Goal: Information Seeking & Learning: Understand process/instructions

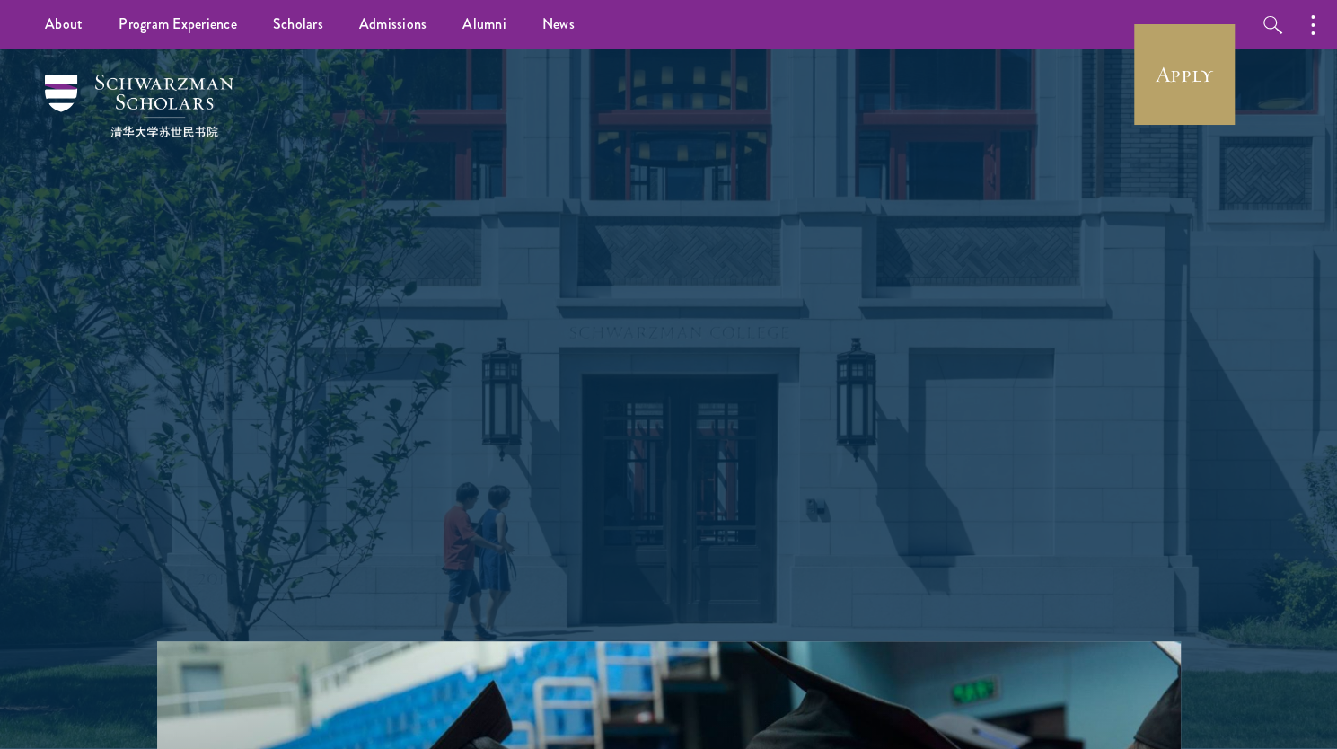
drag, startPoint x: 0, startPoint y: 0, endPoint x: 1191, endPoint y: 585, distance: 1327.1
click at [1191, 585] on div "Shape the future. Schwarzman Scholars is a prestigious one-year, fully funded m…" at bounding box center [668, 345] width 1157 height 592
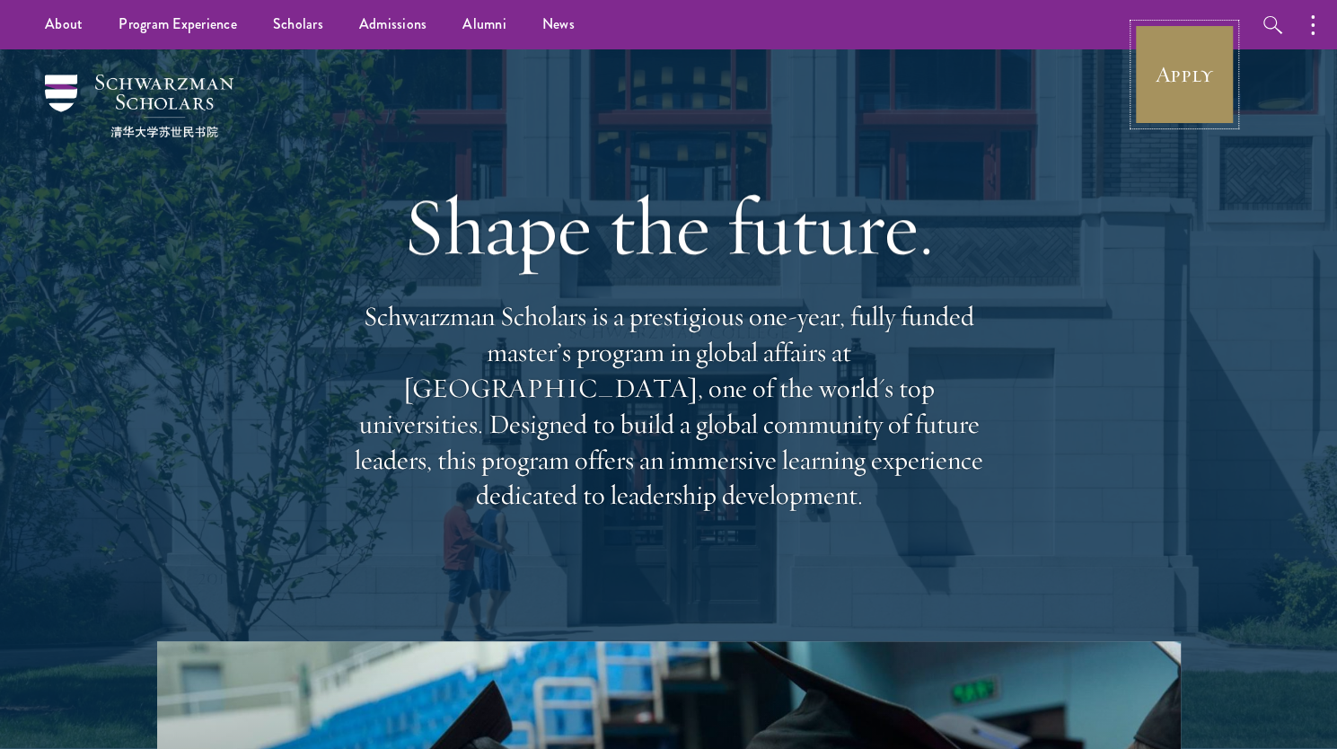
click at [1170, 81] on link "Apply" at bounding box center [1184, 74] width 101 height 101
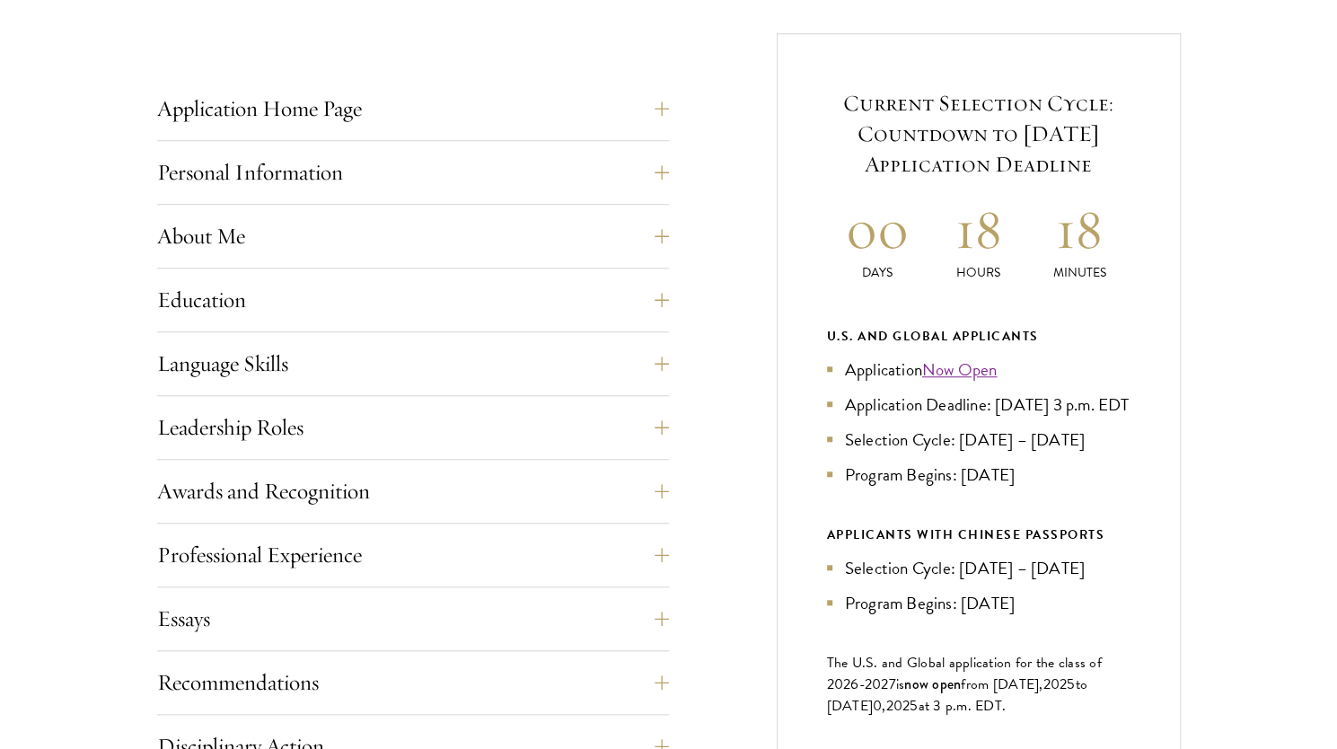
scroll to position [694, 0]
click at [418, 667] on button "Recommendations" at bounding box center [427, 681] width 512 height 43
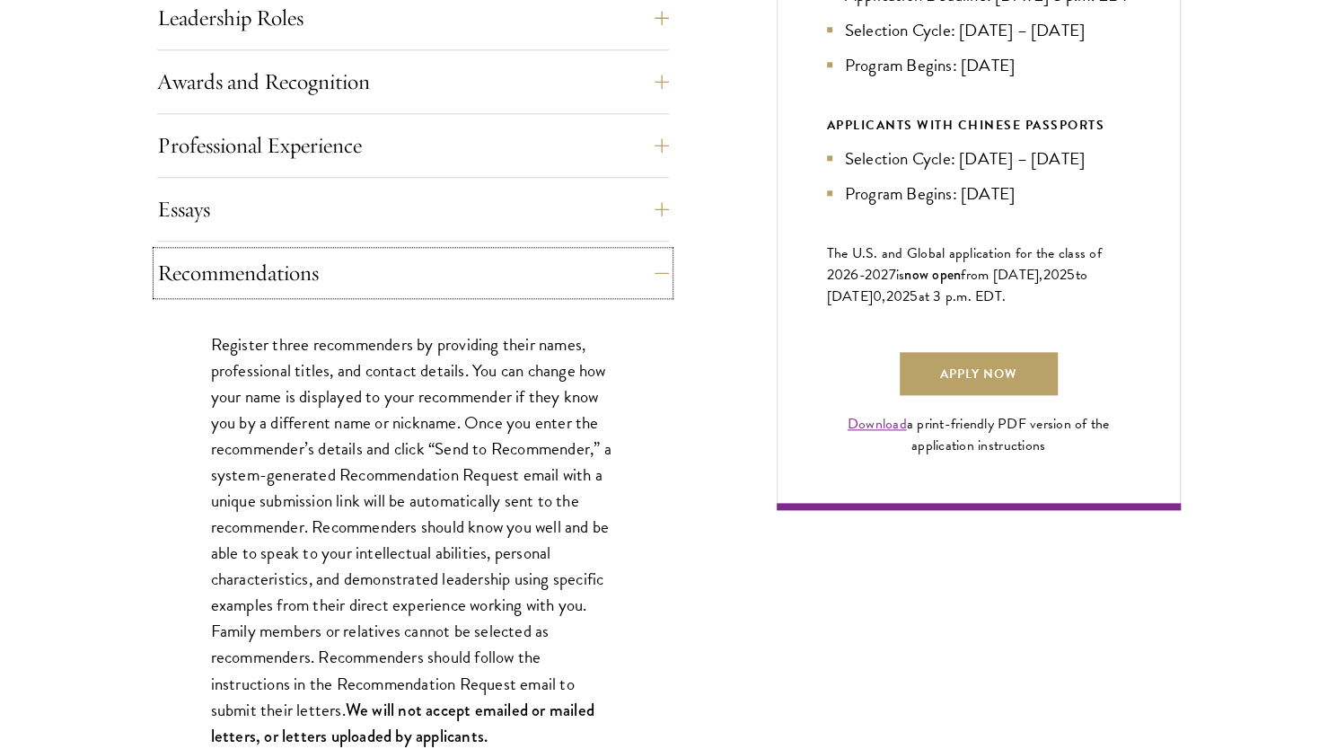
scroll to position [1120, 0]
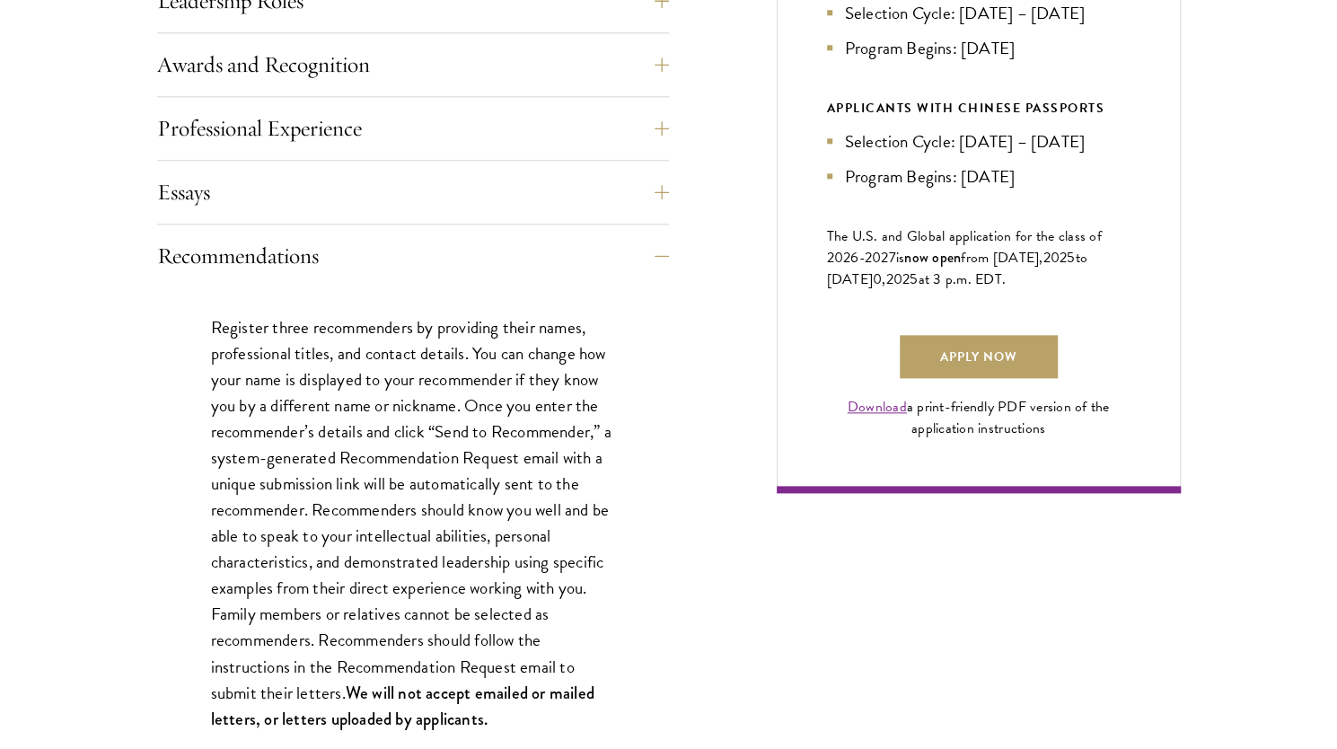
click at [526, 360] on p "Register three recommenders by providing their names, professional titles, and …" at bounding box center [413, 523] width 404 height 418
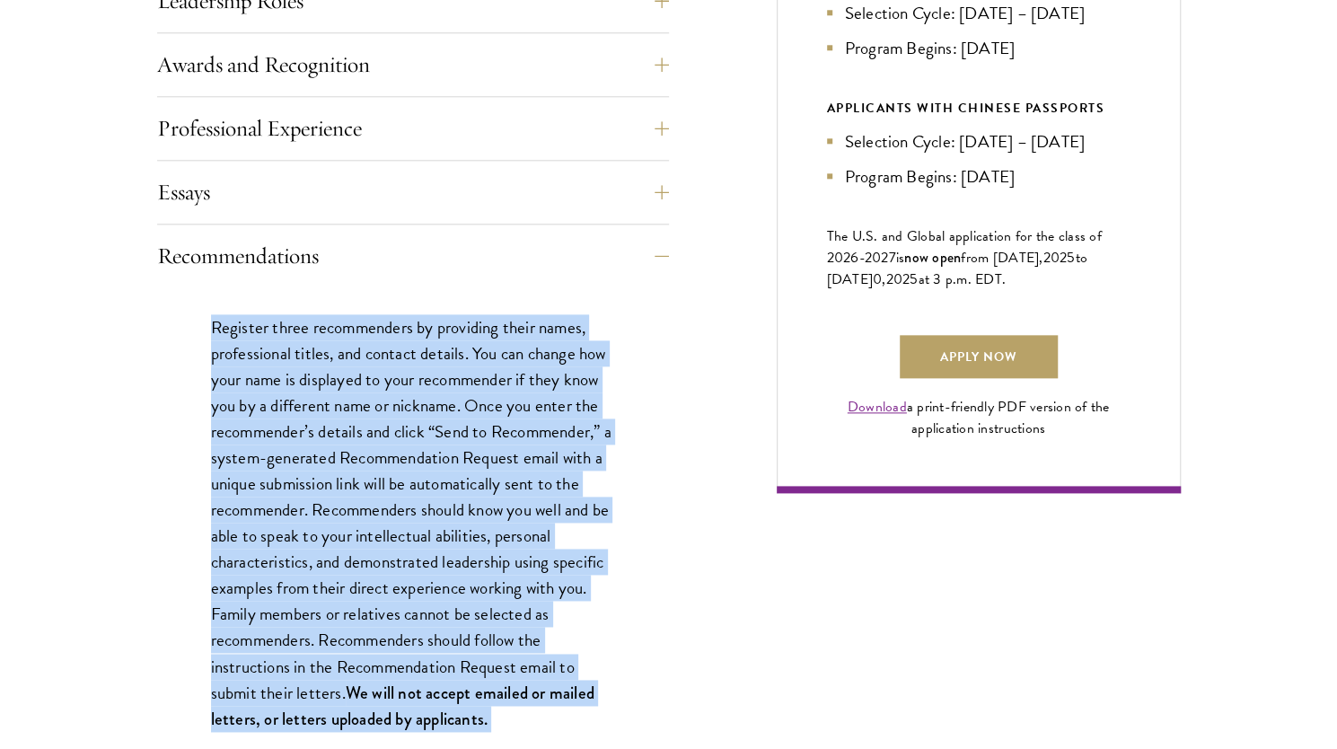
click at [526, 360] on p "Register three recommenders by providing their names, professional titles, and …" at bounding box center [413, 523] width 404 height 418
click at [573, 491] on p "Register three recommenders by providing their names, professional titles, and …" at bounding box center [413, 523] width 404 height 418
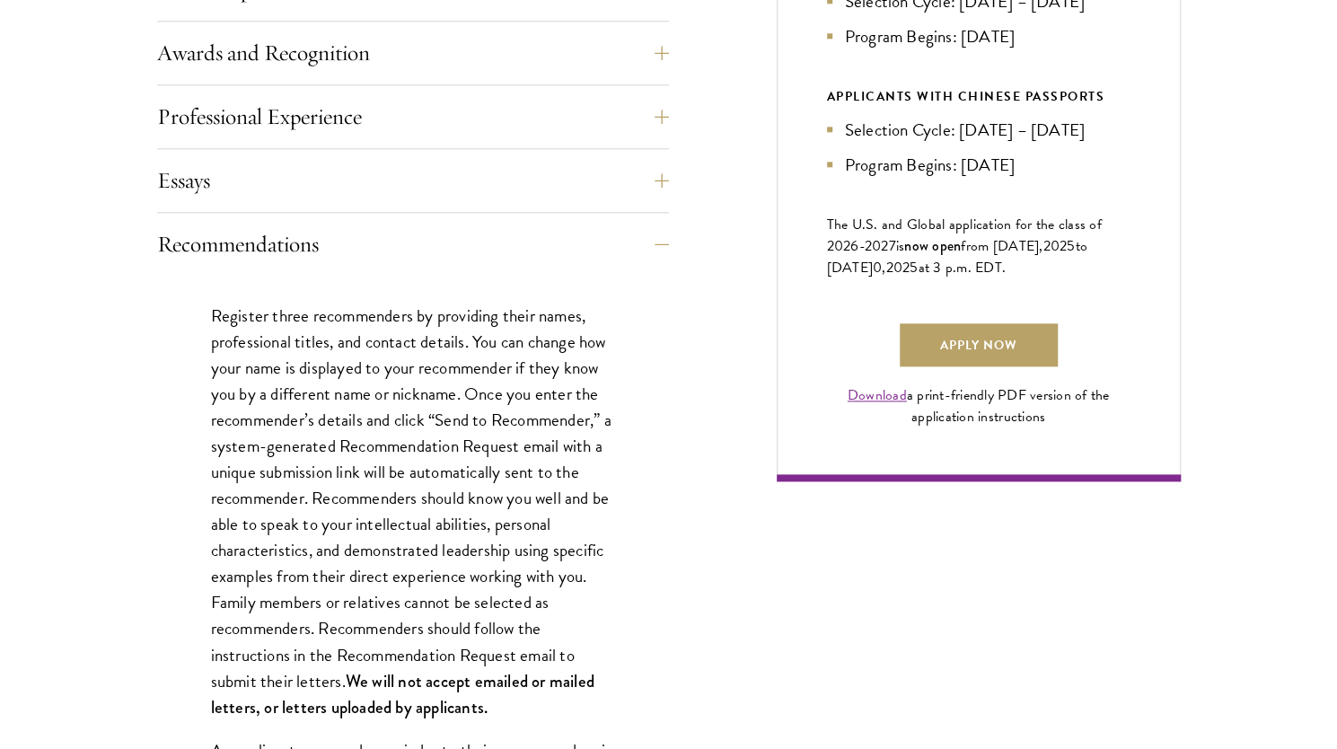
scroll to position [1150, 0]
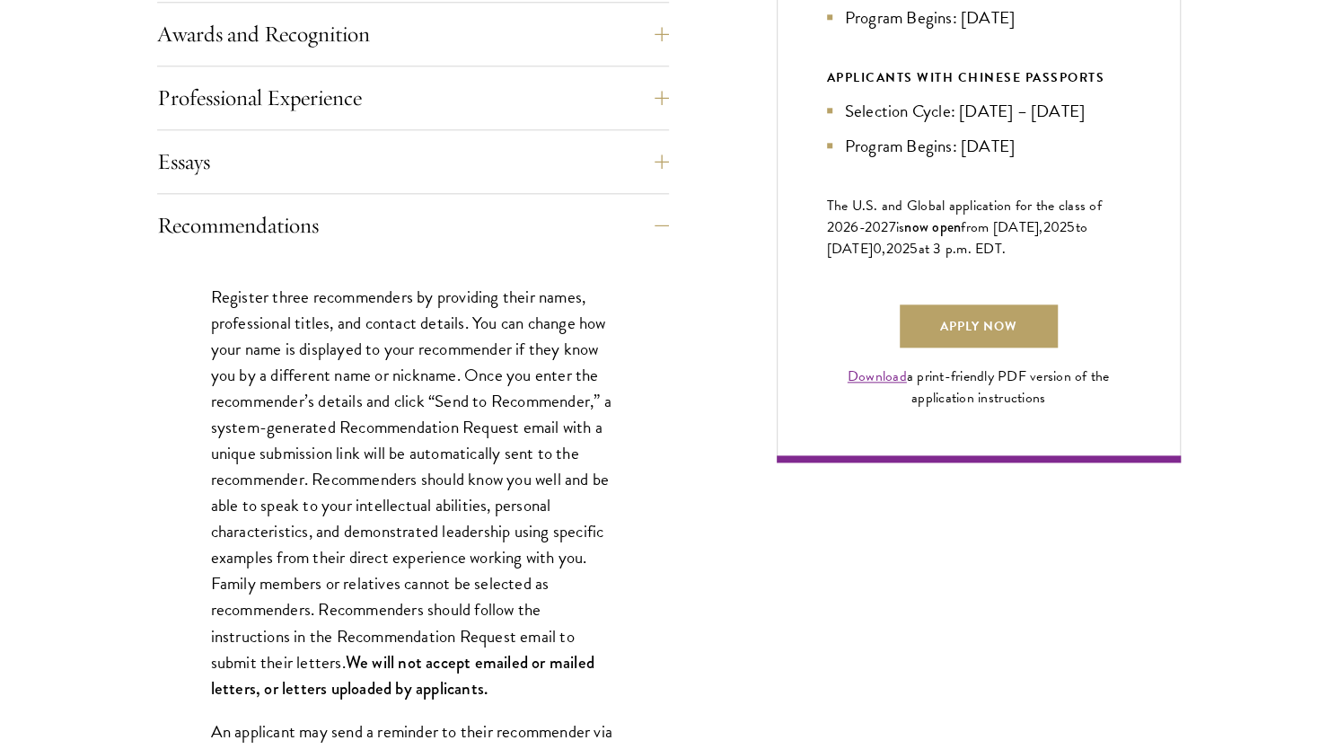
click at [532, 488] on p "Register three recommenders by providing their names, professional titles, and …" at bounding box center [413, 493] width 404 height 418
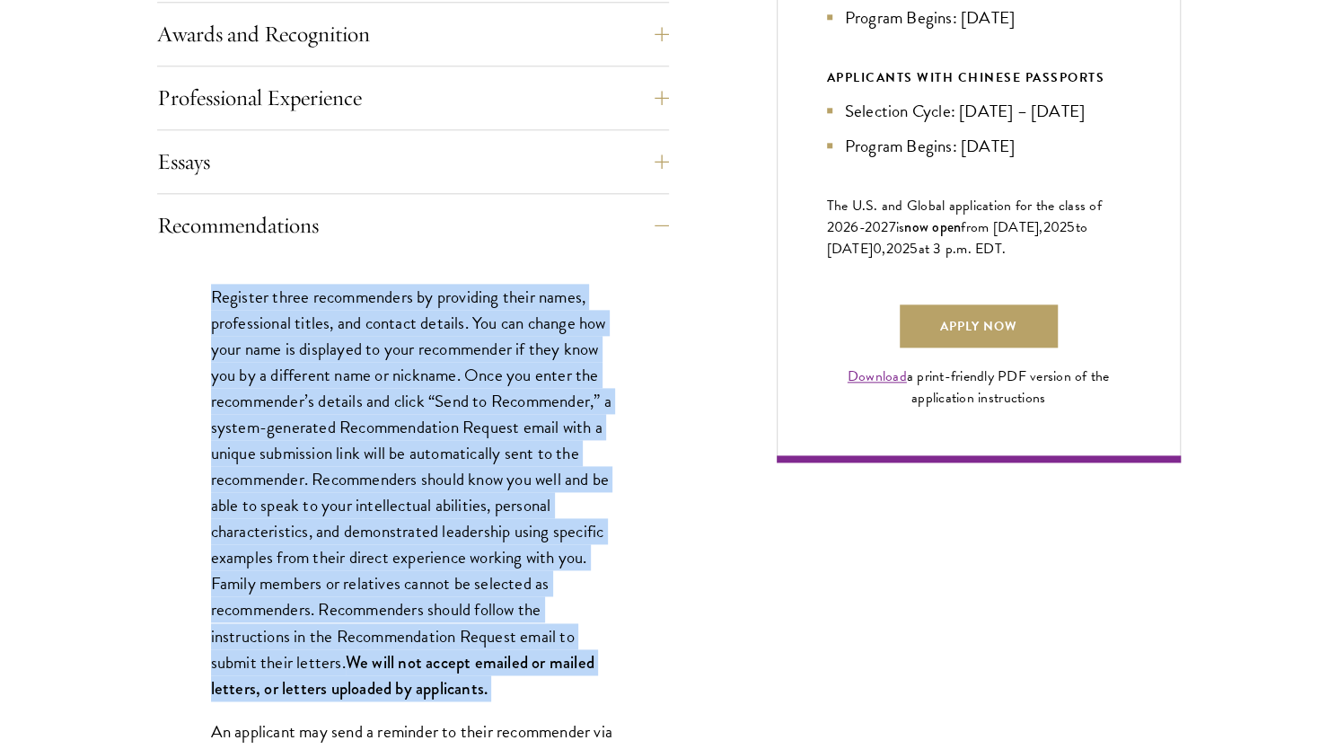
click at [532, 488] on p "Register three recommenders by providing their names, professional titles, and …" at bounding box center [413, 493] width 404 height 418
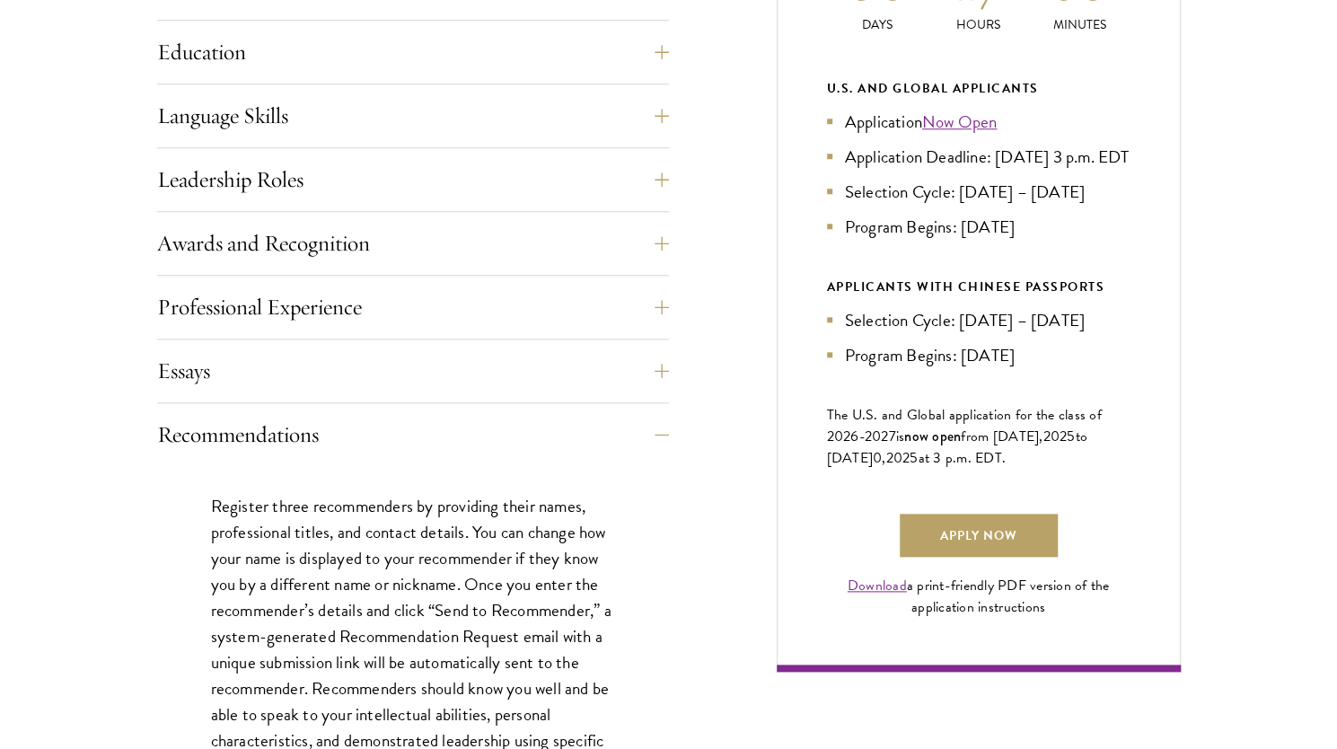
scroll to position [942, 0]
